Goal: Task Accomplishment & Management: Use online tool/utility

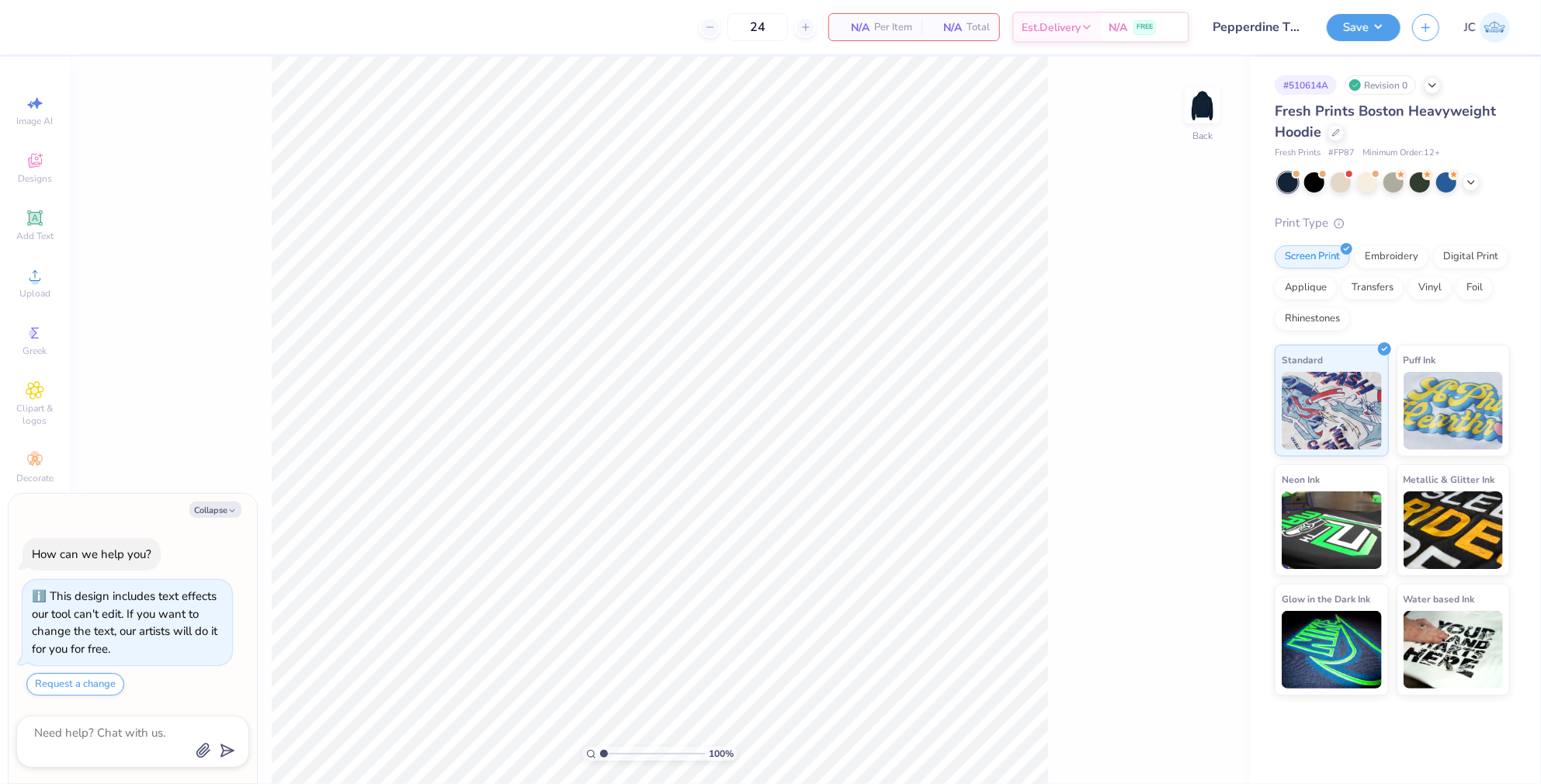
scroll to position [34, 0]
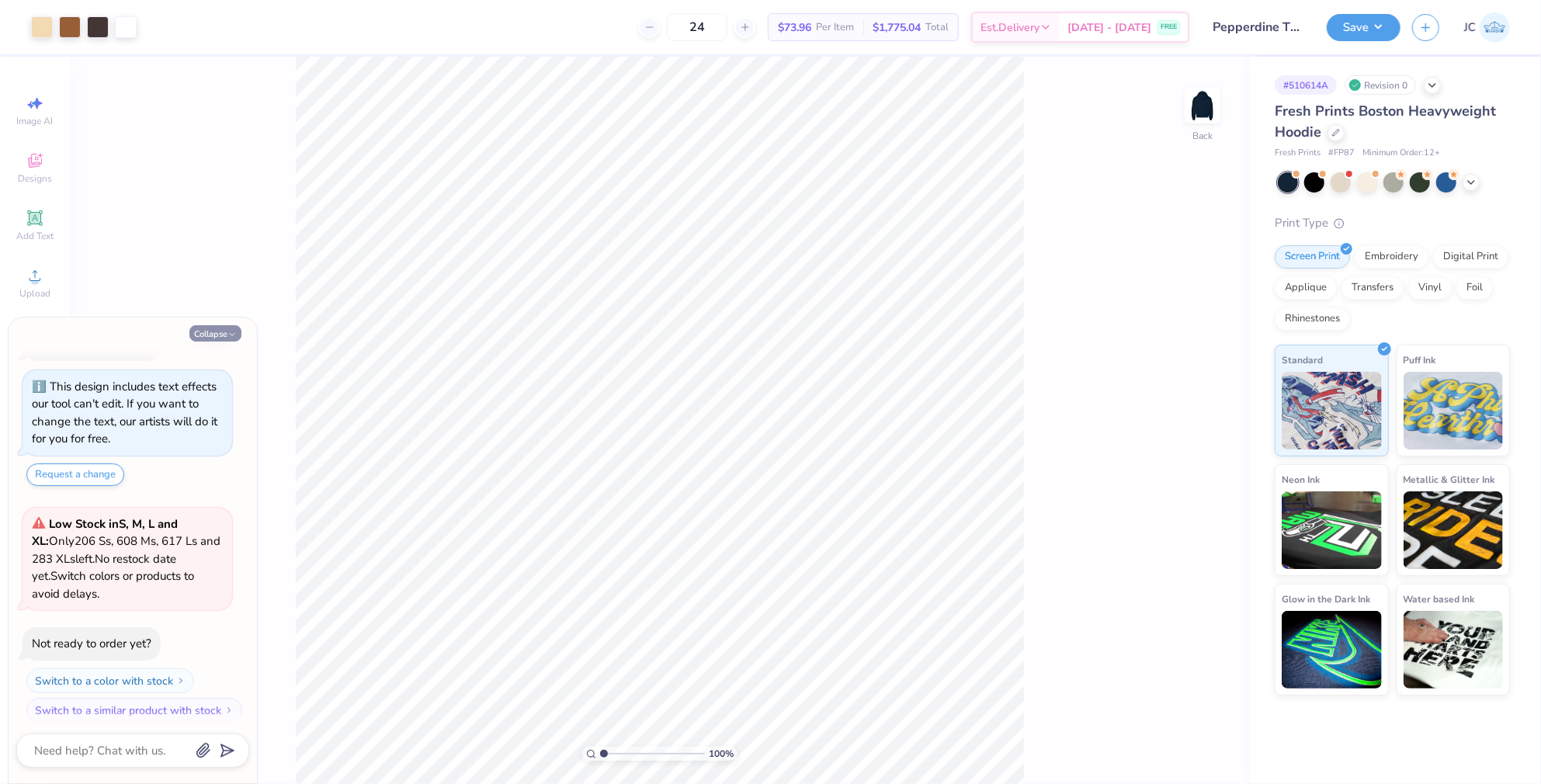
click at [230, 327] on button "Collapse" at bounding box center [215, 333] width 52 height 16
type textarea "x"
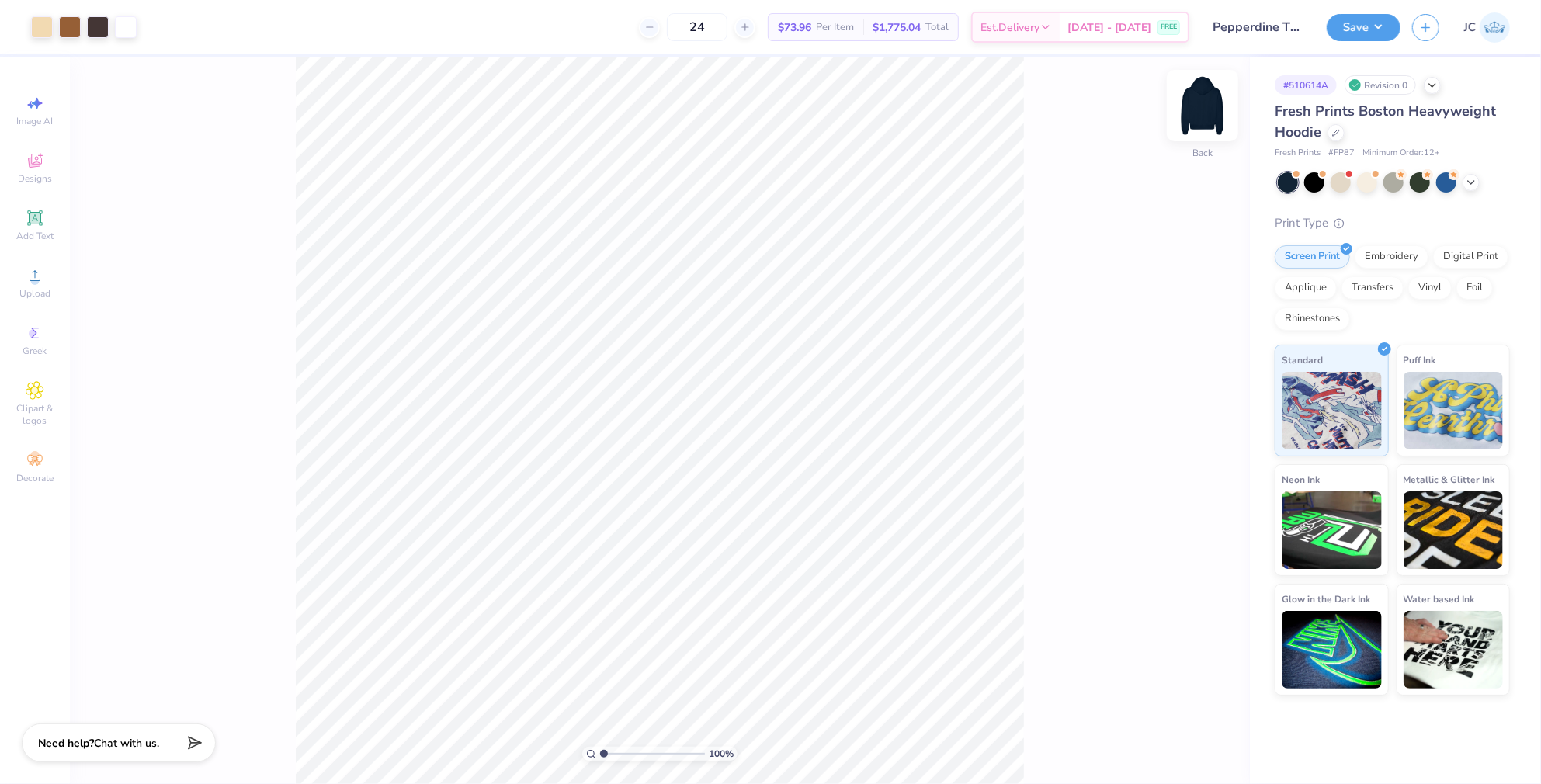
click at [1200, 114] on img at bounding box center [1202, 105] width 62 height 62
click at [1200, 114] on img at bounding box center [1202, 105] width 31 height 31
click at [1183, 0] on div "24 $73.96 Per Item $1,775.04 Total Est. Delivery [DATE] - [DATE] FREE" at bounding box center [669, 27] width 1041 height 54
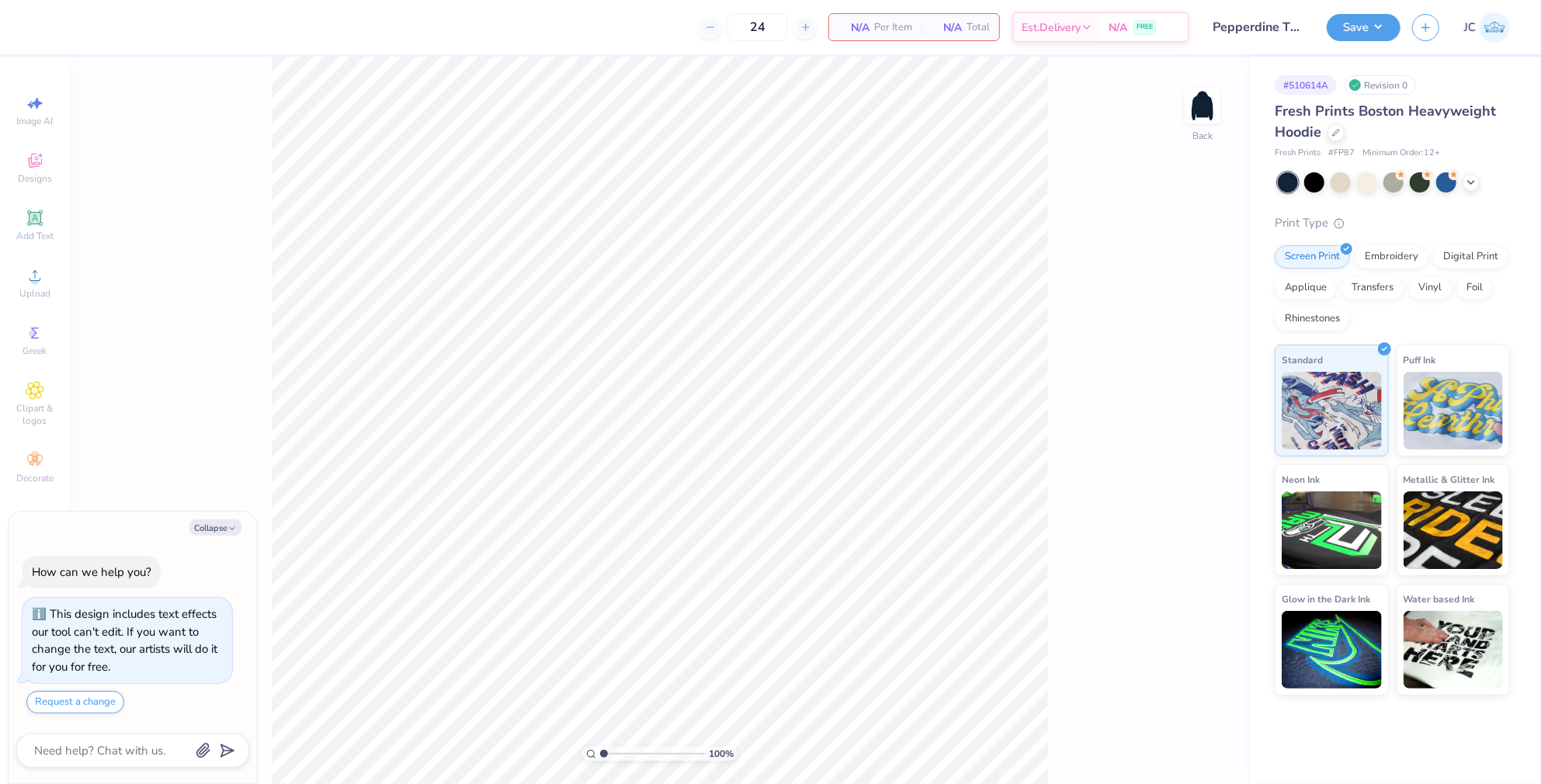
scroll to position [34, 0]
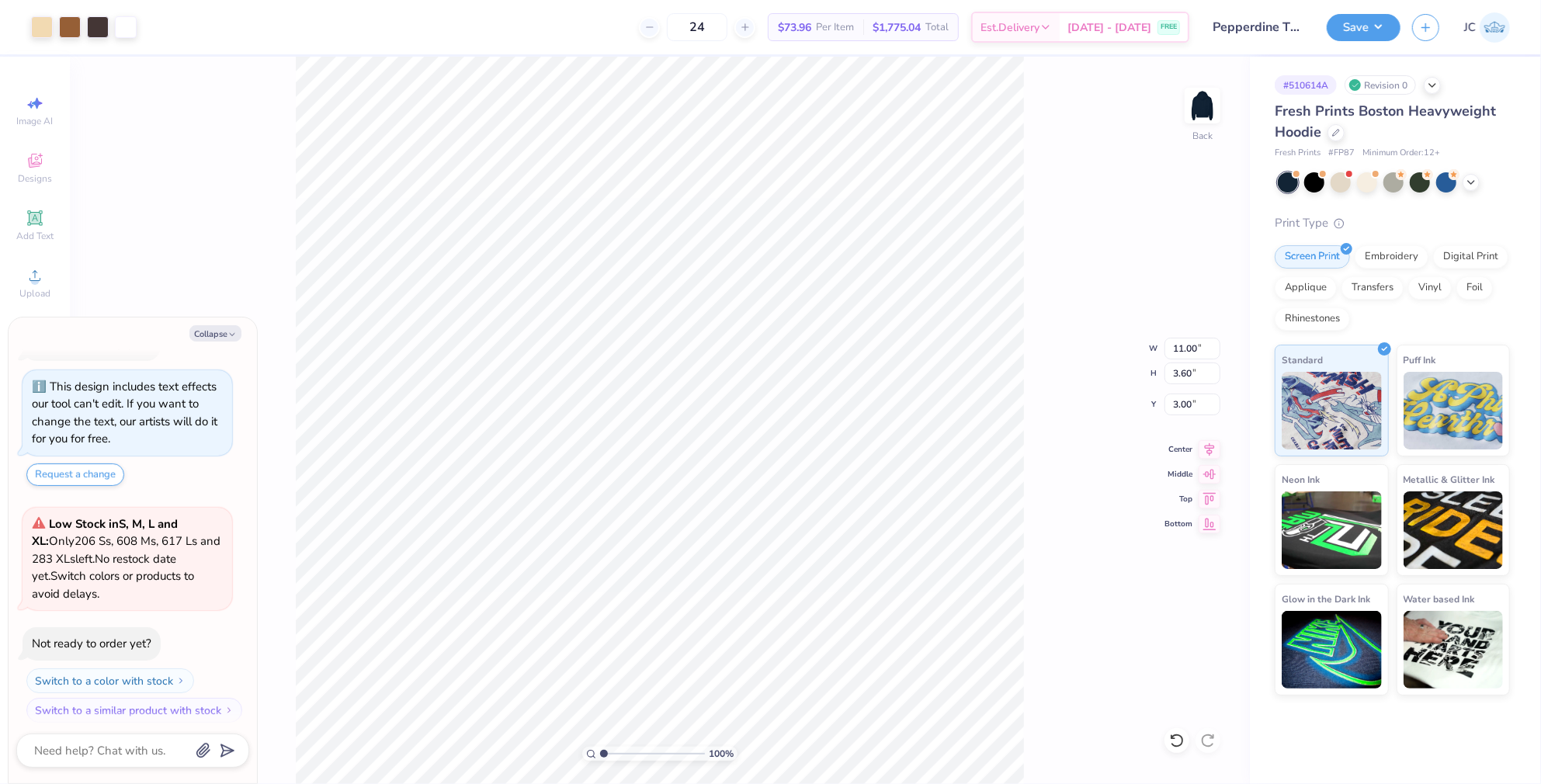
type textarea "x"
type input "3.78"
click at [1062, 181] on div "100 % Back W 11.00 11.00 " H 3.60 3.60 " Y 3.78 3.78 " Center Middle Top Bottom" at bounding box center [660, 420] width 1180 height 727
click at [1377, 23] on button "Save" at bounding box center [1363, 25] width 74 height 27
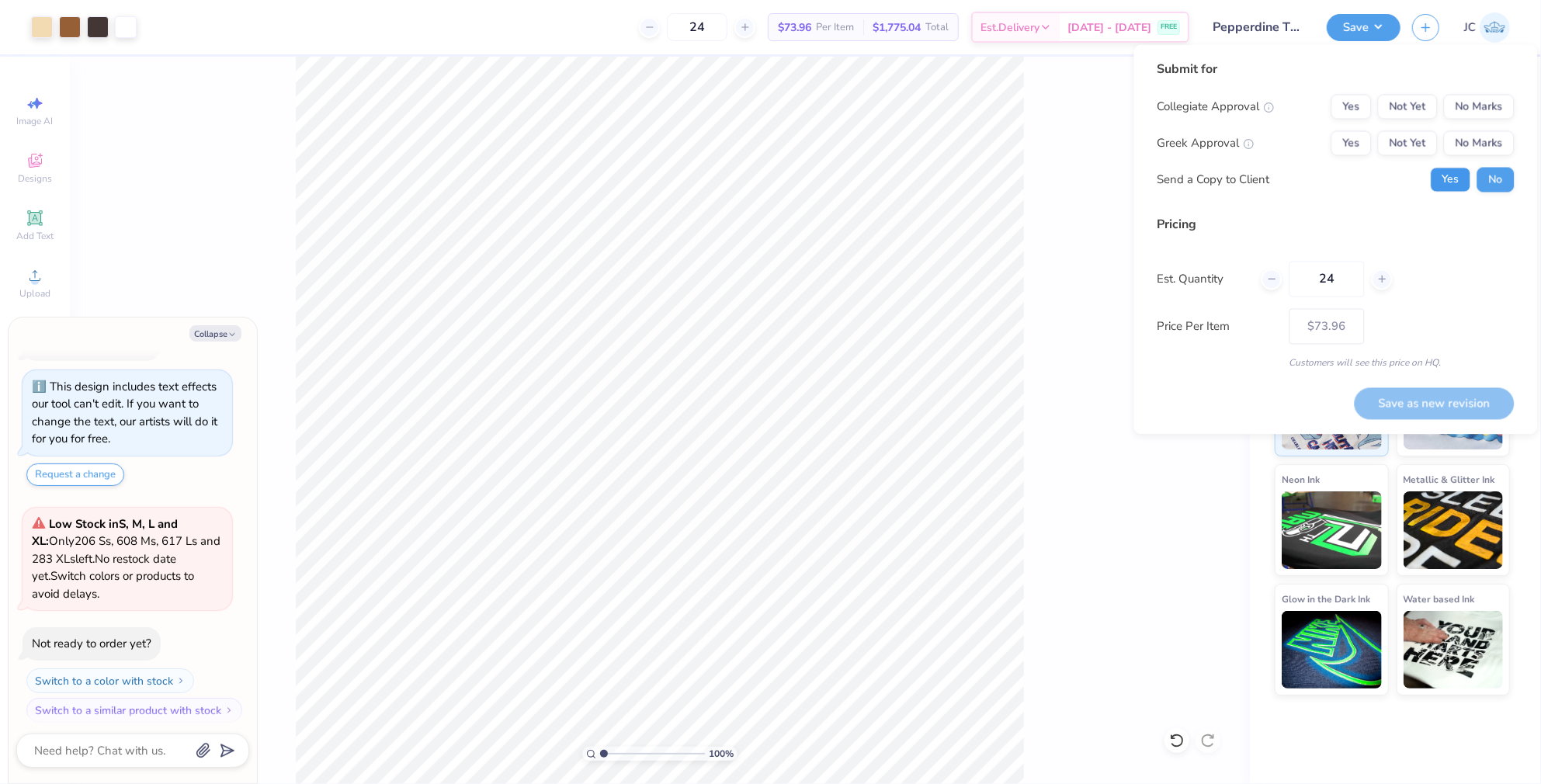
click at [1448, 175] on button "Yes" at bounding box center [1450, 180] width 41 height 25
type textarea "x"
click at [1461, 110] on button "No Marks" at bounding box center [1479, 107] width 70 height 25
click at [1397, 141] on button "Not Yet" at bounding box center [1408, 144] width 59 height 25
click at [1398, 405] on button "Save as new revision" at bounding box center [1434, 403] width 160 height 32
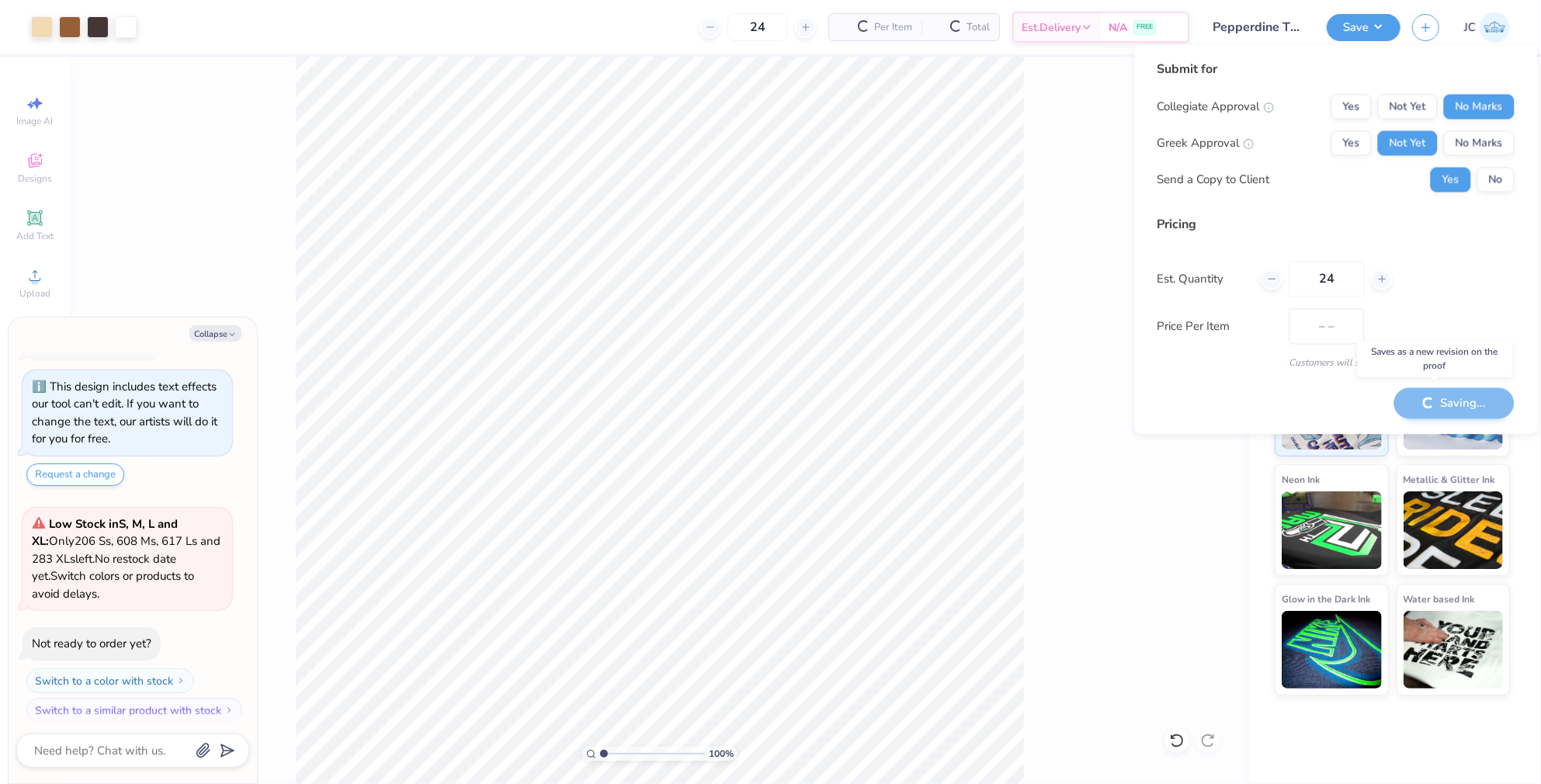
type input "$73.96"
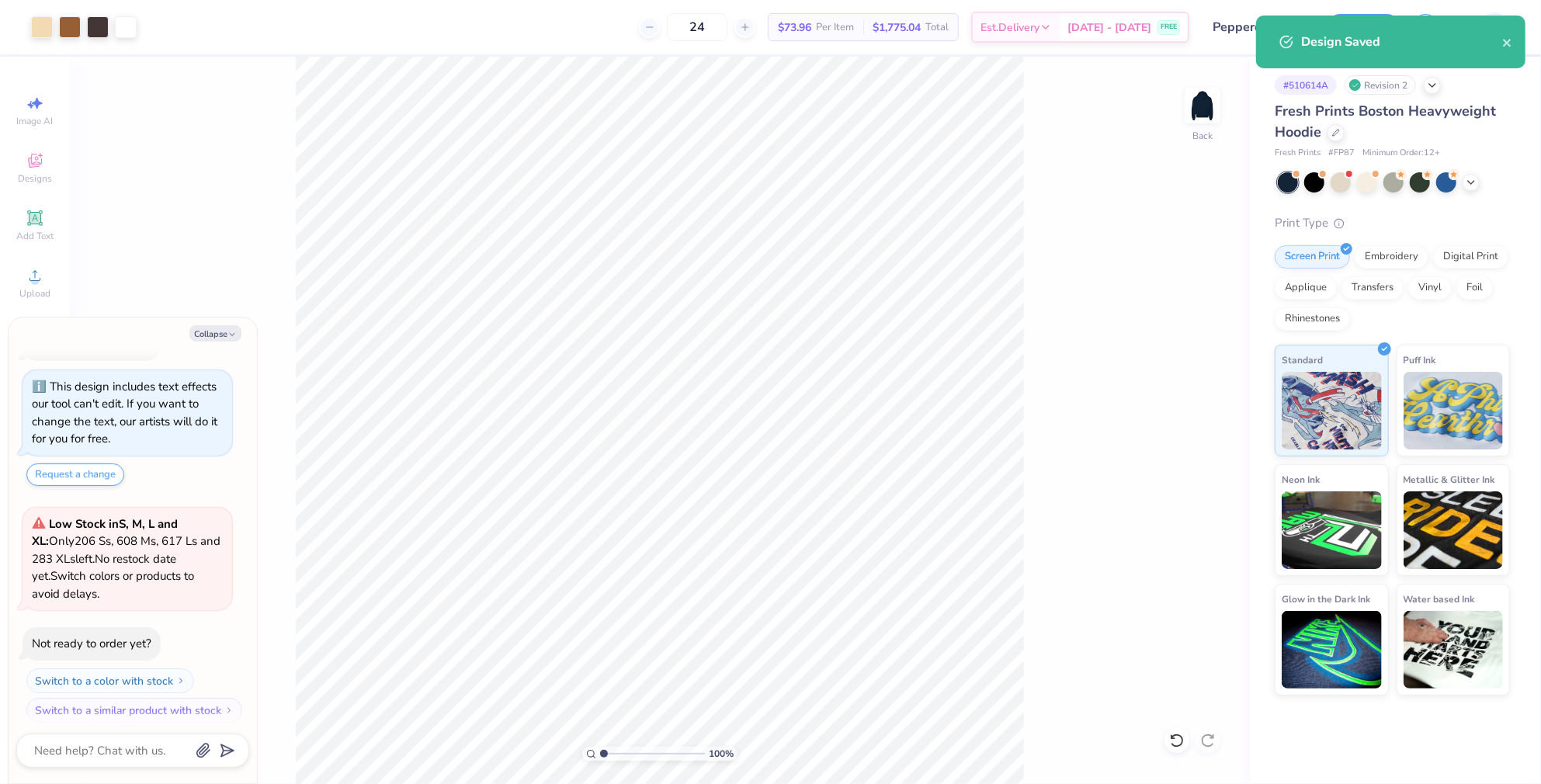
click at [1373, 102] on span "Fresh Prints Boston Heavyweight Hoodie" at bounding box center [1384, 122] width 221 height 40
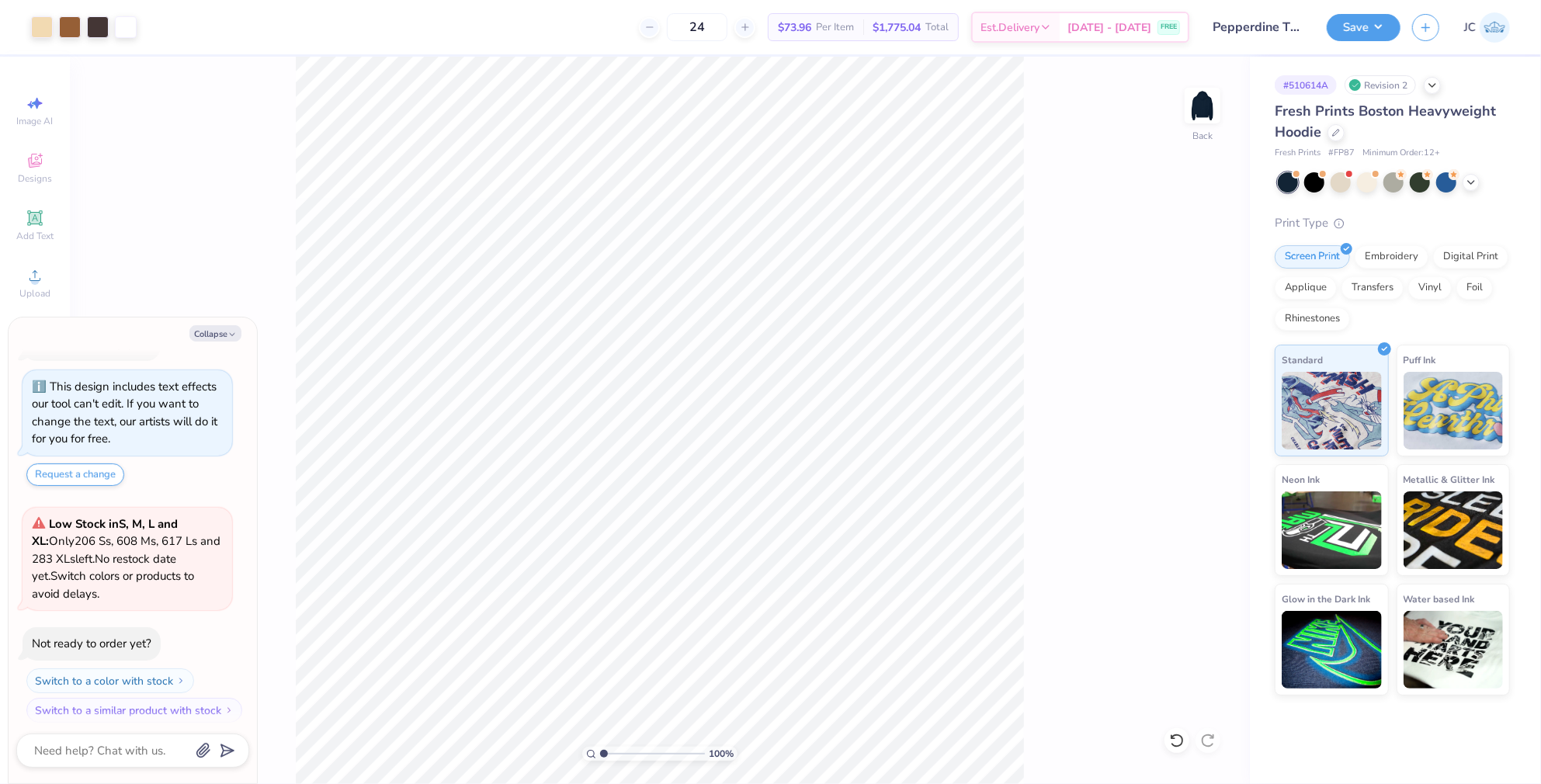
click at [1383, 82] on div "Revision 2" at bounding box center [1380, 86] width 71 height 20
click at [1435, 87] on icon at bounding box center [1432, 84] width 13 height 13
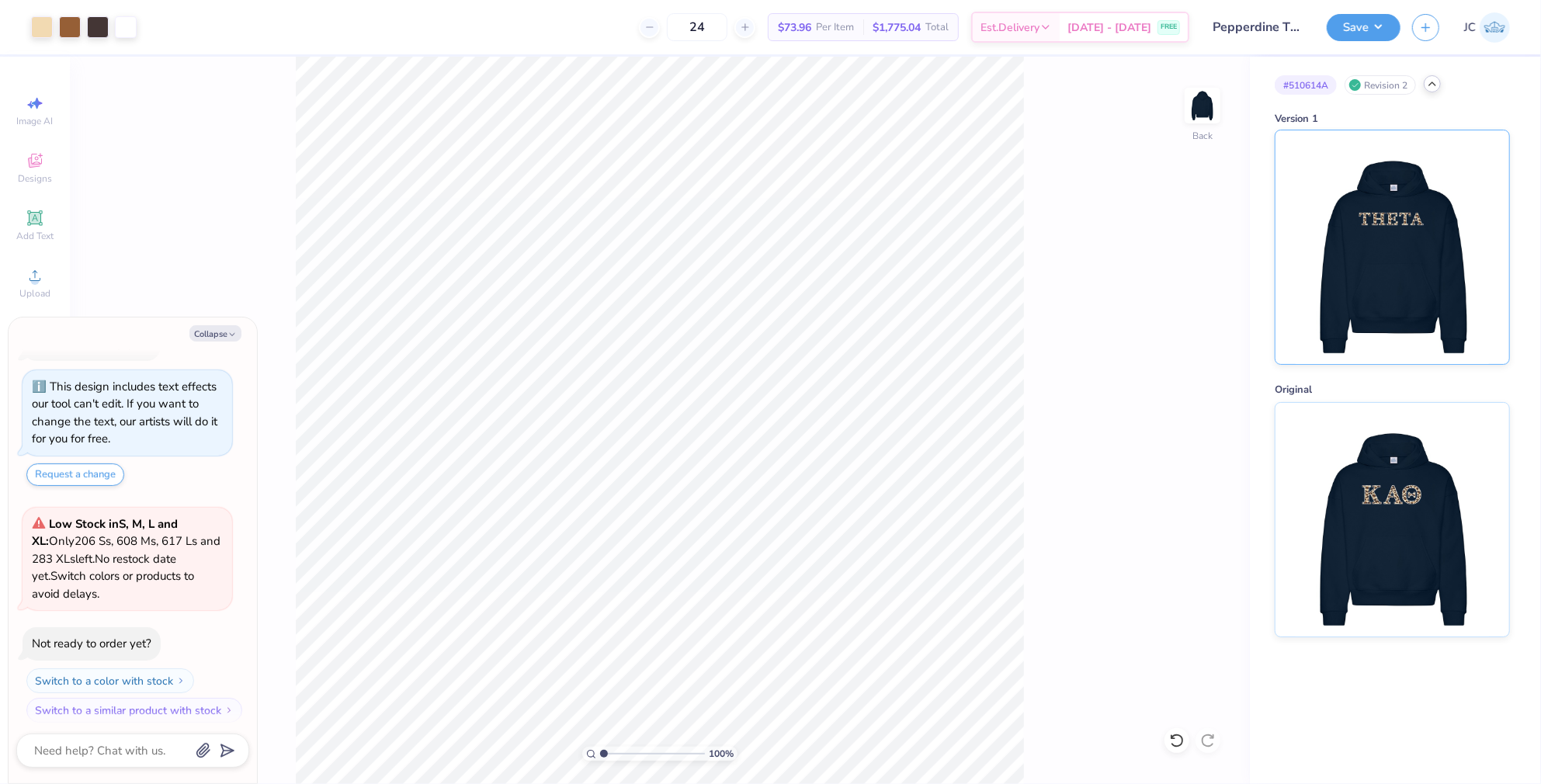
click at [1345, 363] on img at bounding box center [1391, 247] width 193 height 233
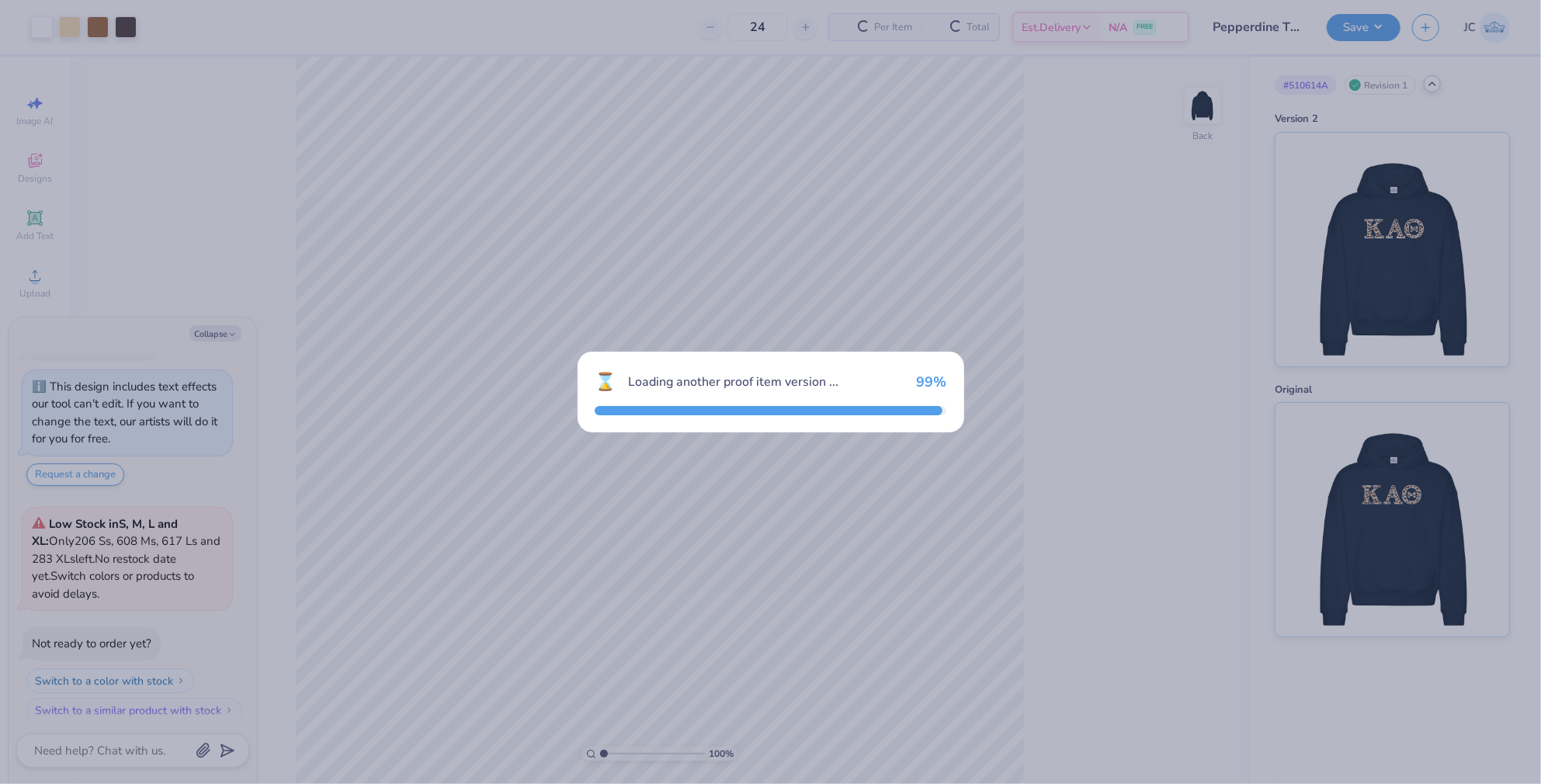
scroll to position [156, 0]
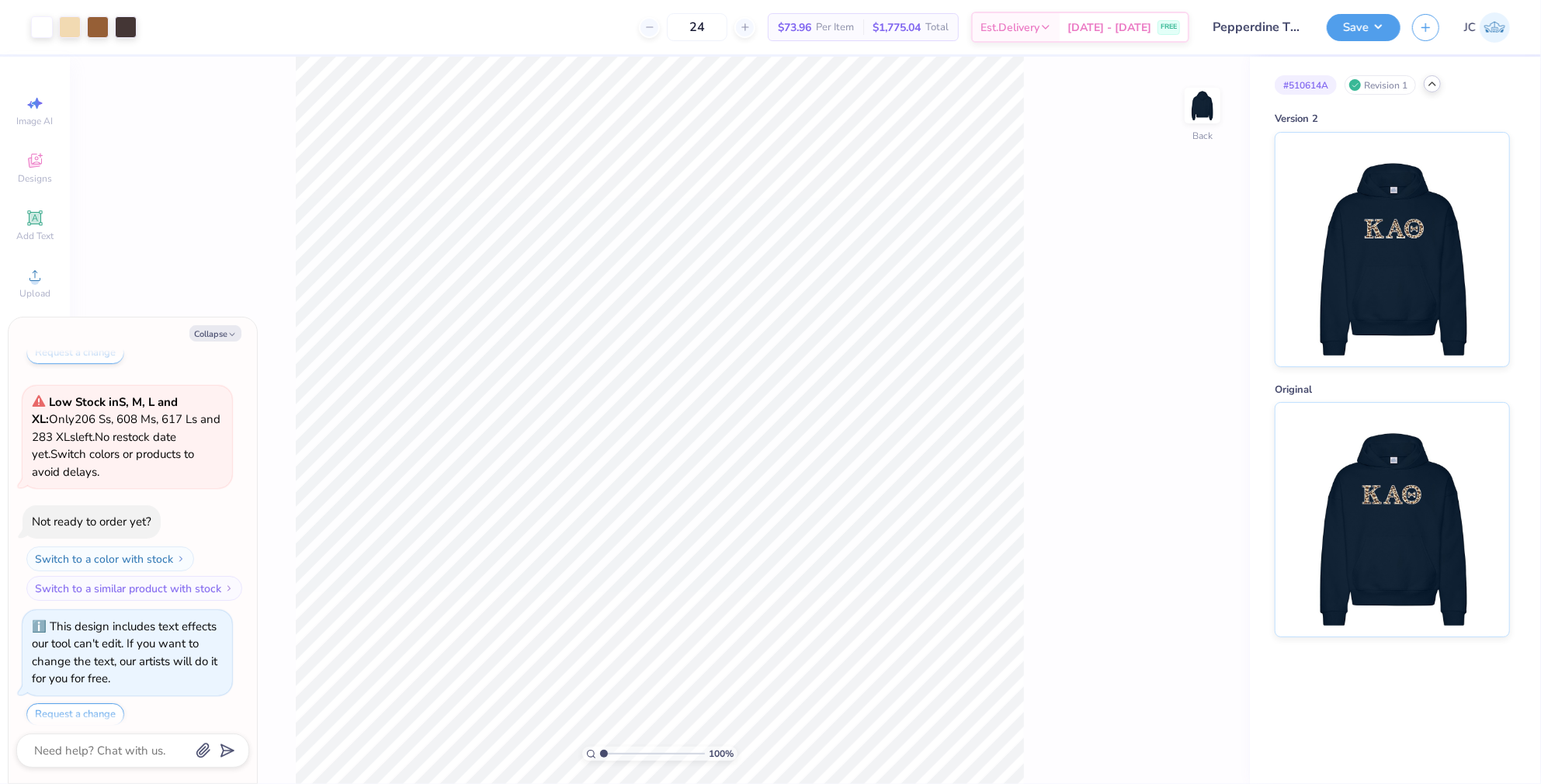
click at [1433, 85] on icon at bounding box center [1432, 84] width 13 height 13
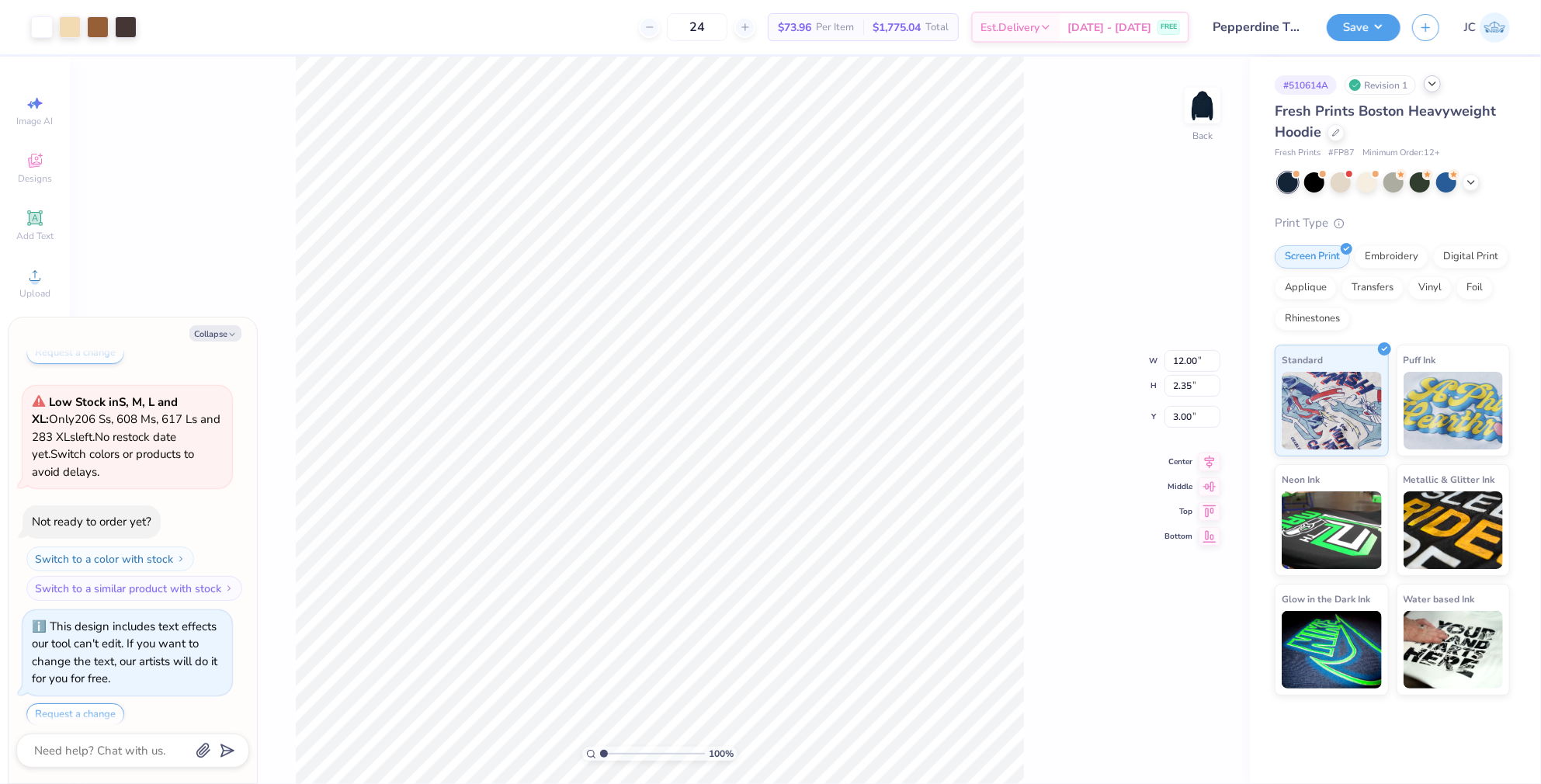
type textarea "x"
type input "14.23"
type input "2.79"
type textarea "x"
type input "4.23"
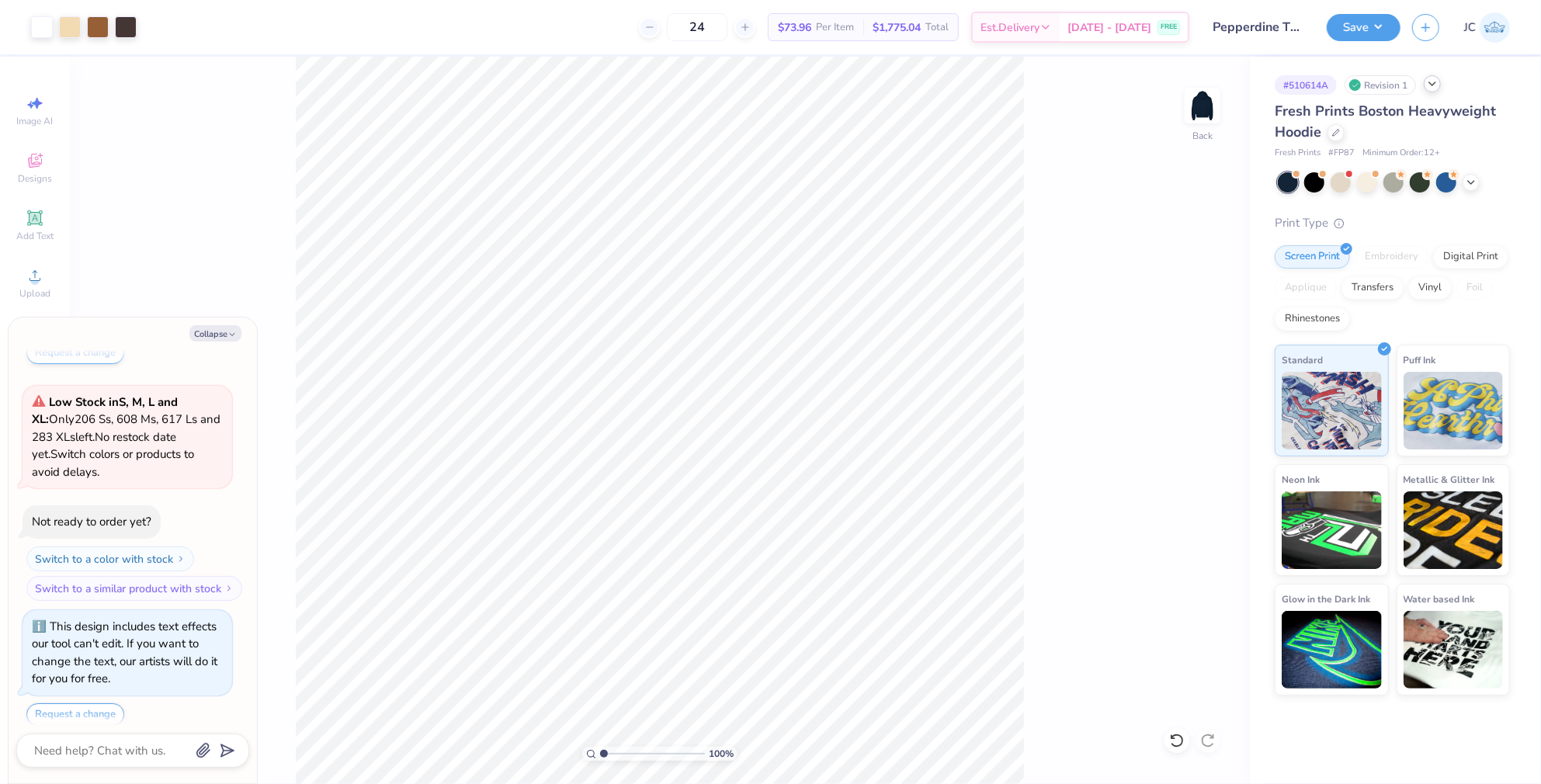
click at [1345, 41] on div "Save" at bounding box center [1363, 28] width 74 height 27
click at [1382, 31] on button "Save" at bounding box center [1363, 25] width 74 height 27
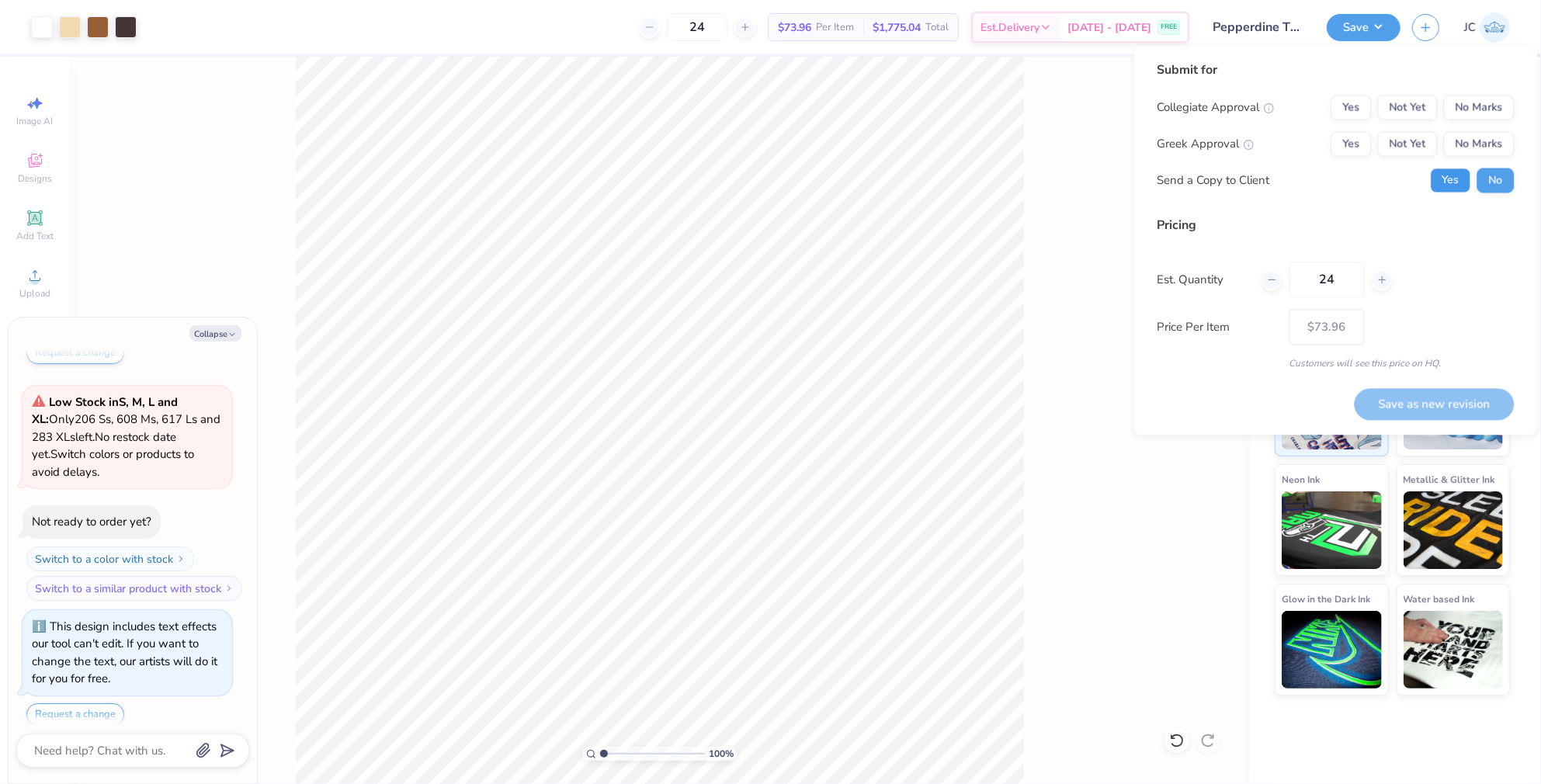
click at [1444, 182] on button "Yes" at bounding box center [1450, 181] width 41 height 25
type textarea "x"
click at [1466, 109] on button "No Marks" at bounding box center [1479, 108] width 70 height 25
click at [1417, 150] on button "Not Yet" at bounding box center [1408, 144] width 59 height 25
click at [1396, 400] on button "Save as new revision" at bounding box center [1434, 404] width 160 height 32
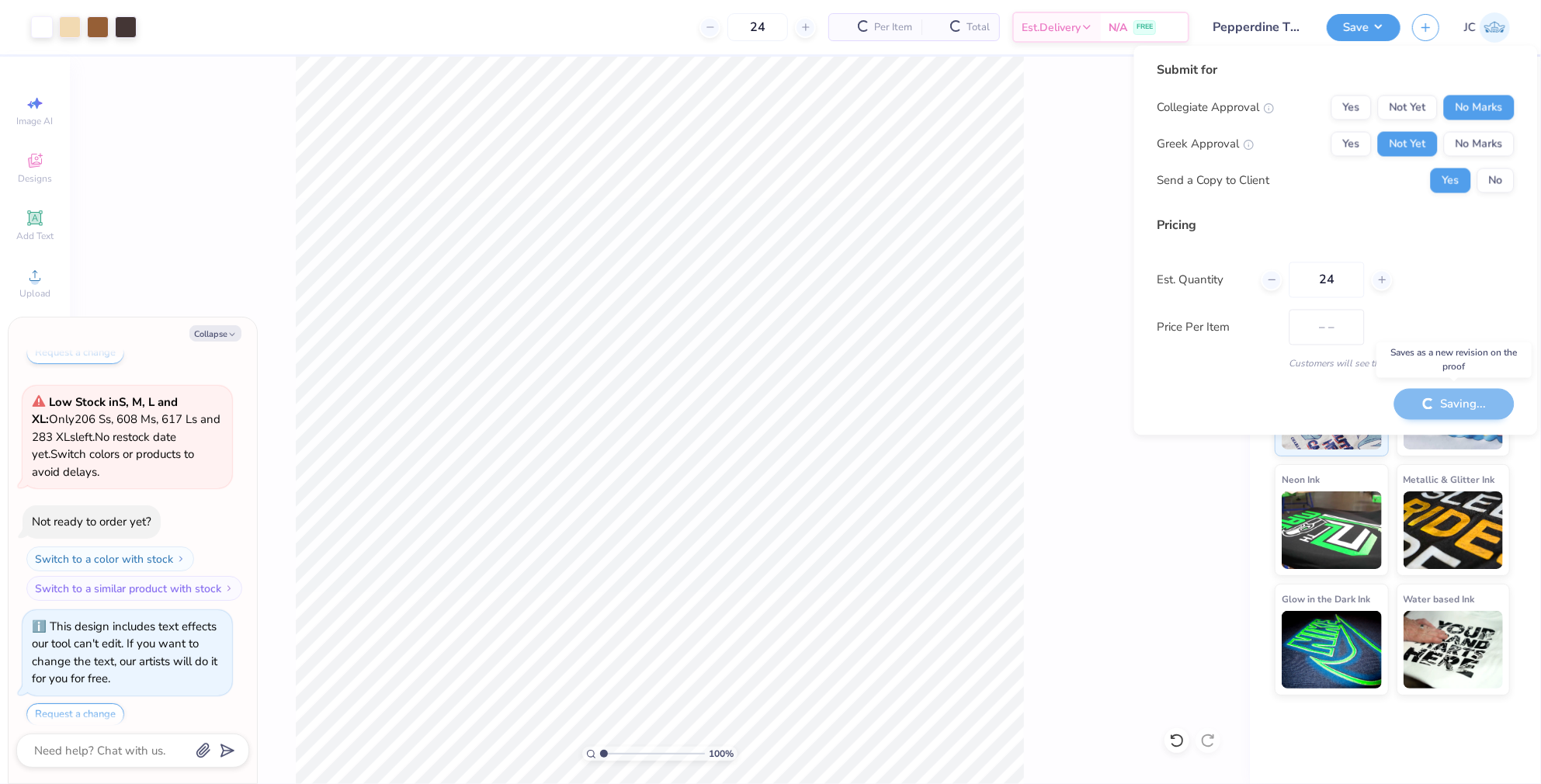
type input "$73.96"
type textarea "x"
